Goal: Information Seeking & Learning: Learn about a topic

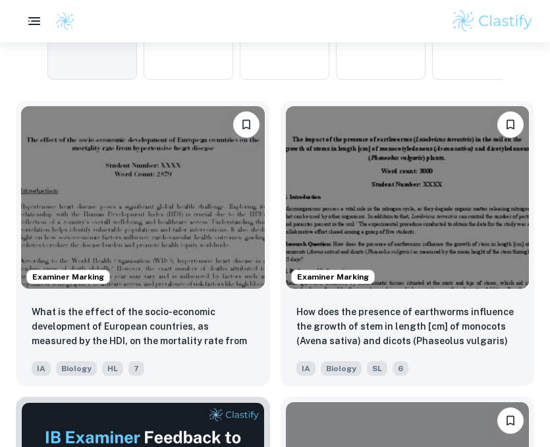
scroll to position [435, 0]
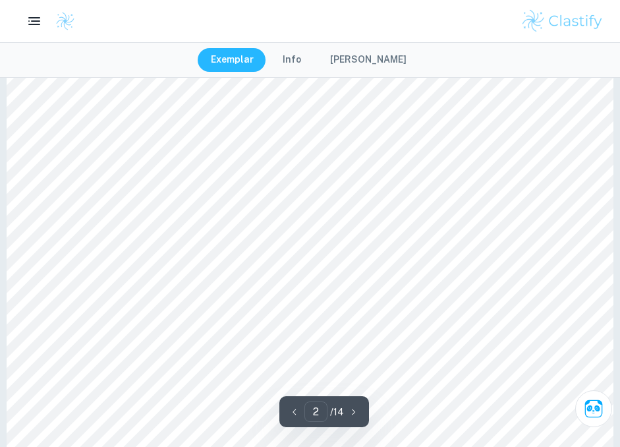
scroll to position [966, 0]
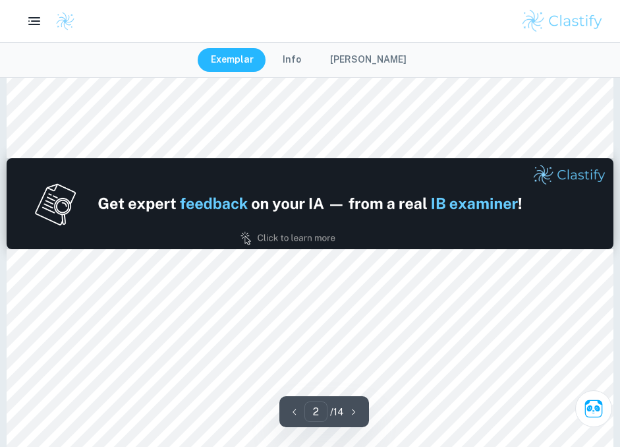
type input "1"
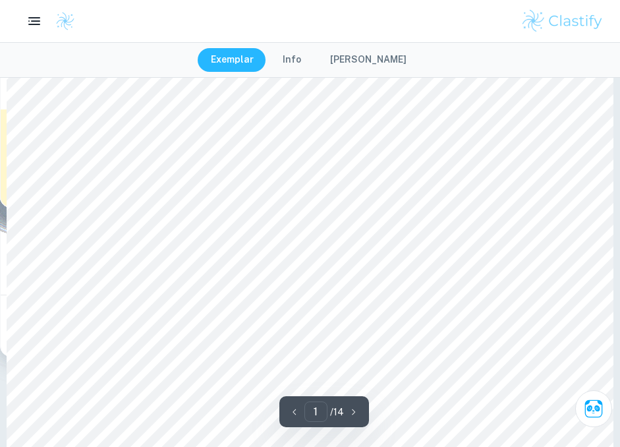
scroll to position [43, 0]
click at [372, 60] on button "[PERSON_NAME]" at bounding box center [368, 60] width 103 height 24
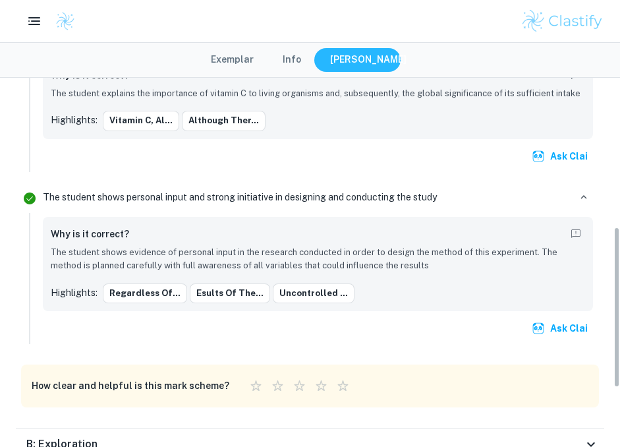
scroll to position [480, 0]
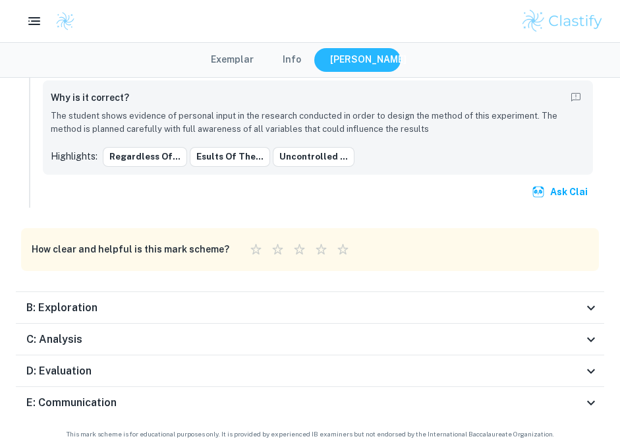
click at [250, 61] on button "Exemplar" at bounding box center [232, 60] width 69 height 24
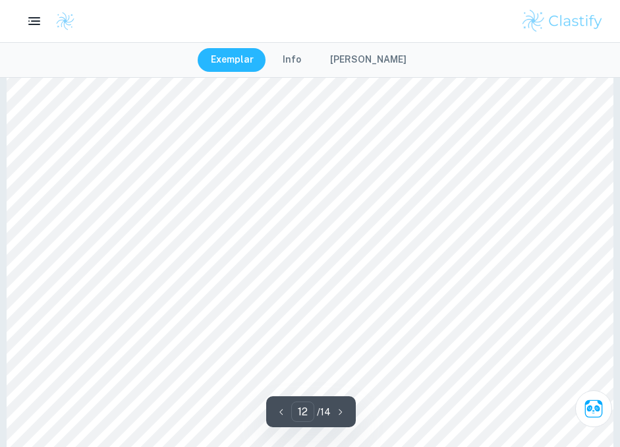
scroll to position [9869, 0]
type input "1"
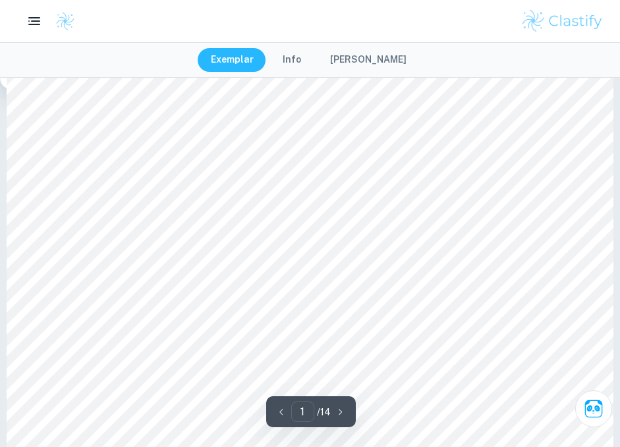
scroll to position [0, 0]
